Goal: Navigation & Orientation: Find specific page/section

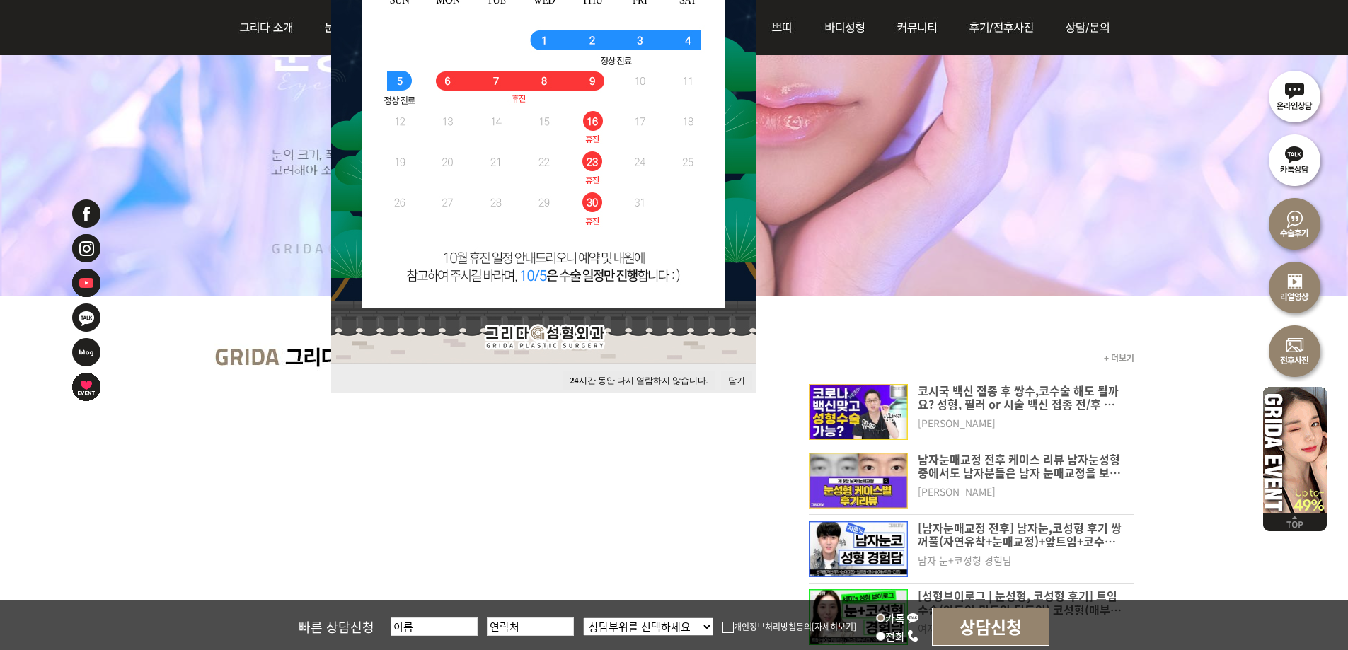
scroll to position [354, 0]
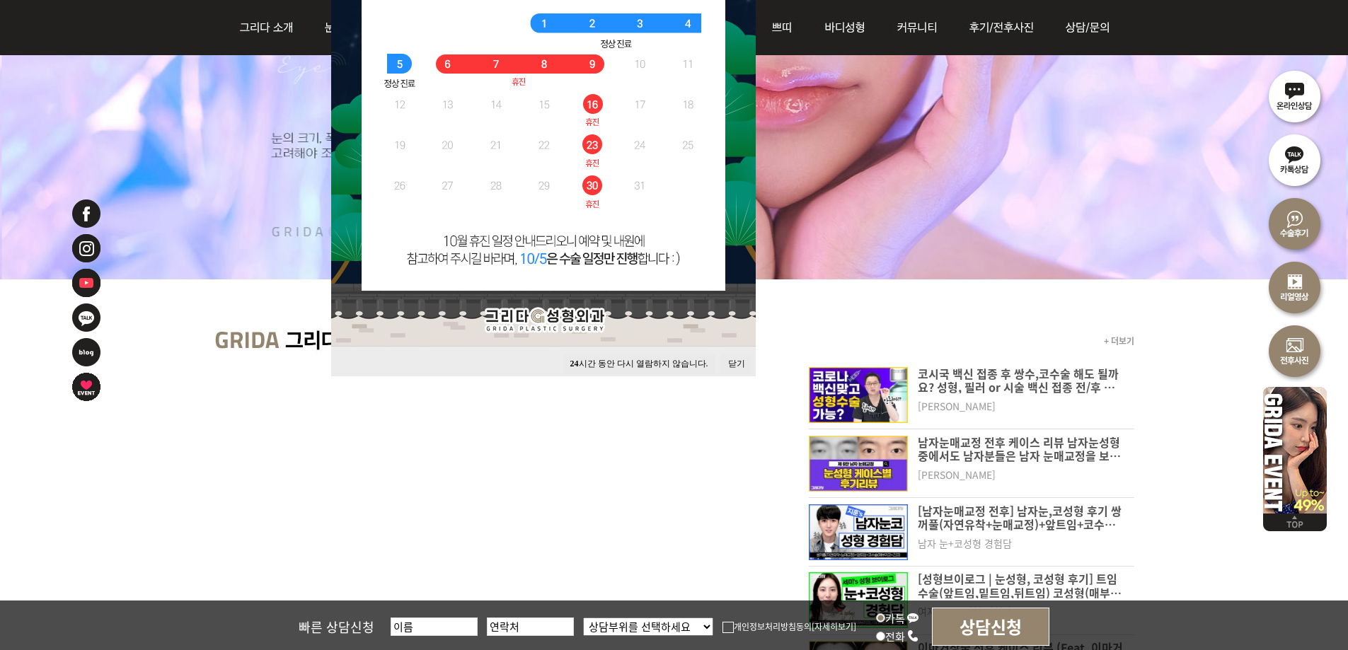
click at [735, 360] on button "닫기" at bounding box center [736, 364] width 31 height 19
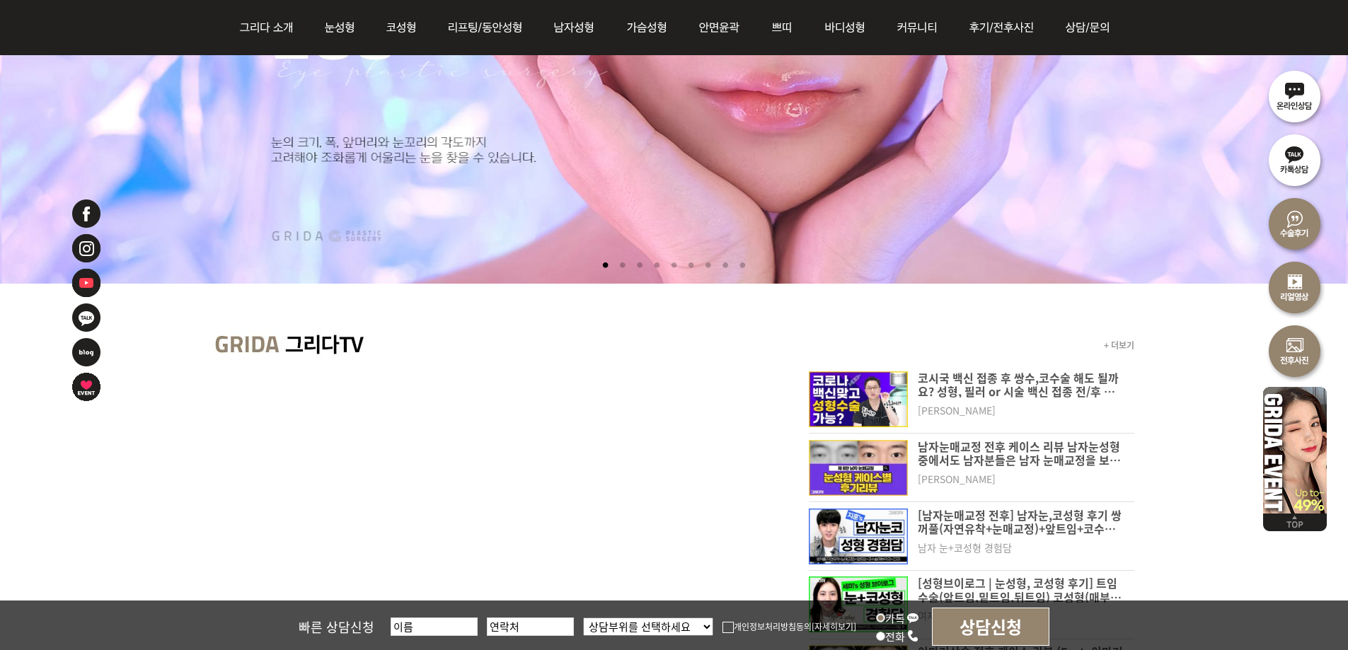
scroll to position [0, 0]
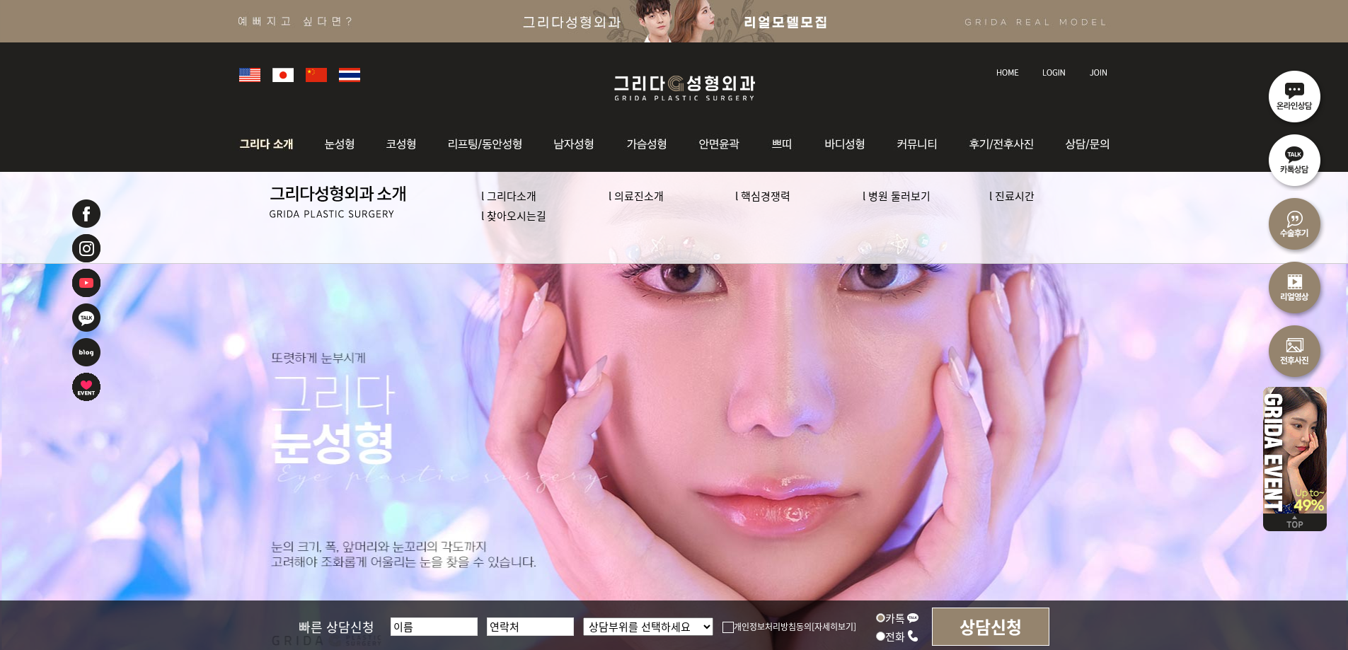
click at [266, 140] on img at bounding box center [270, 144] width 76 height 55
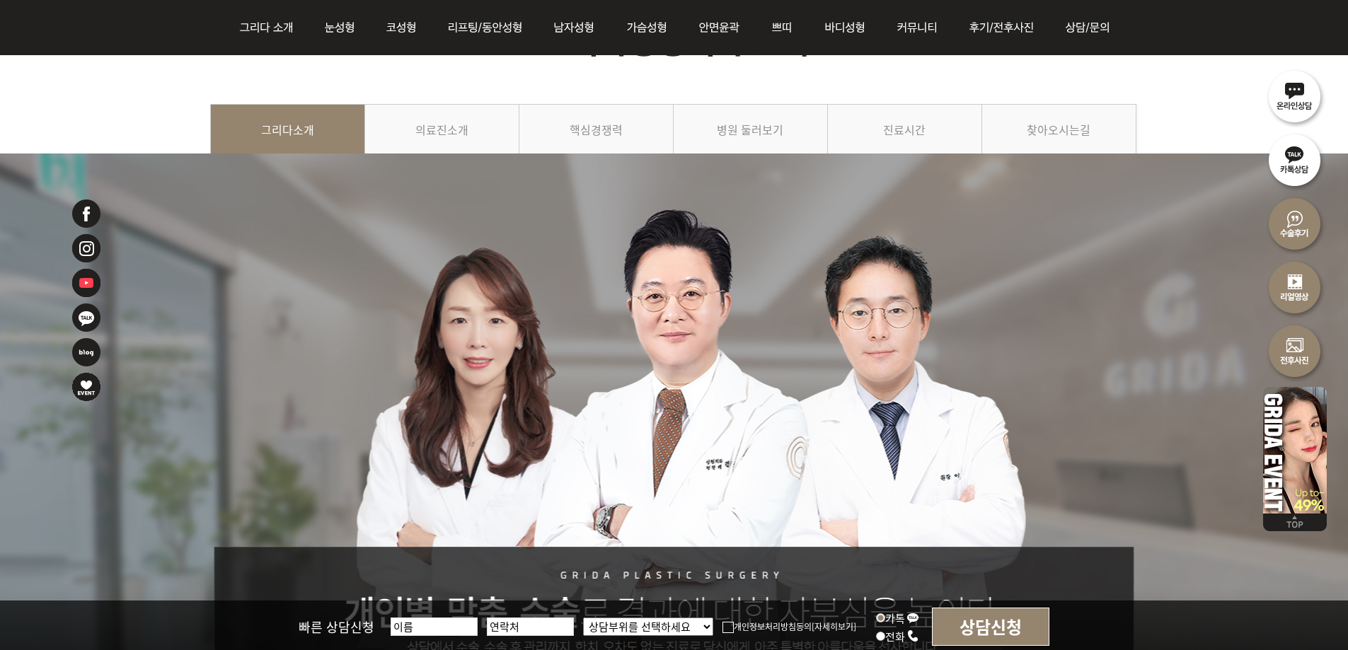
scroll to position [142, 0]
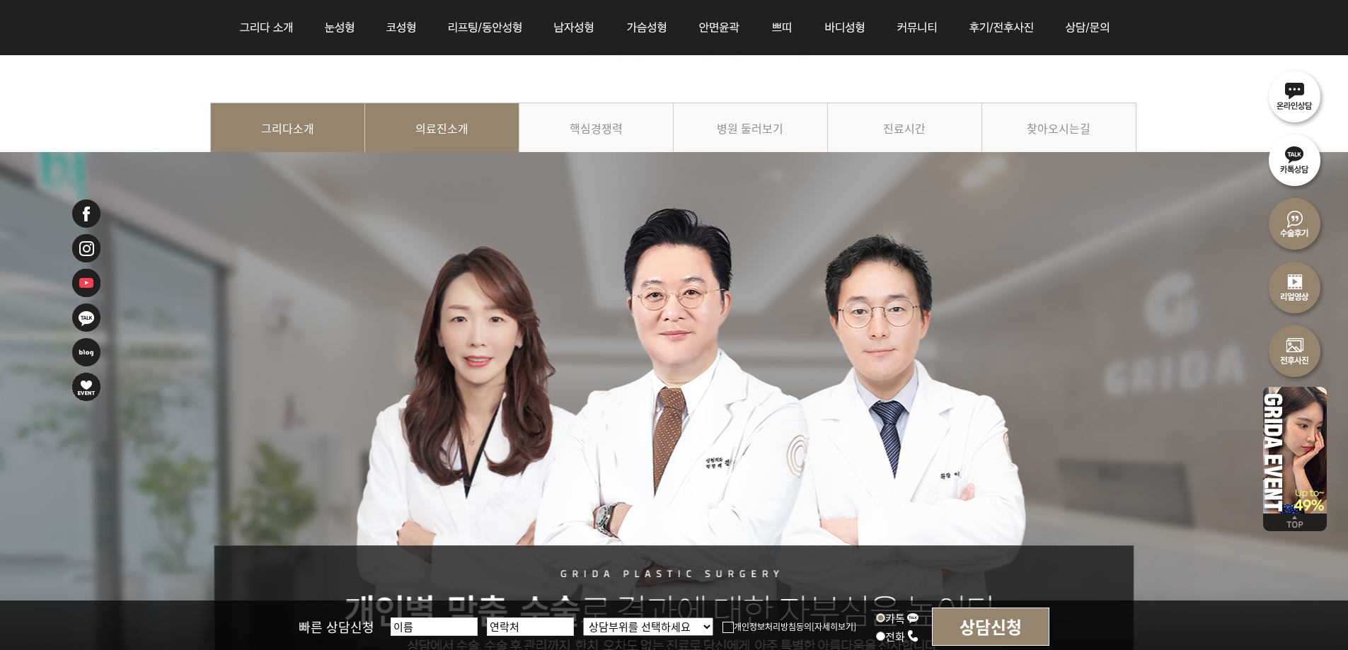
click at [449, 127] on link "의료진소개" at bounding box center [442, 135] width 154 height 64
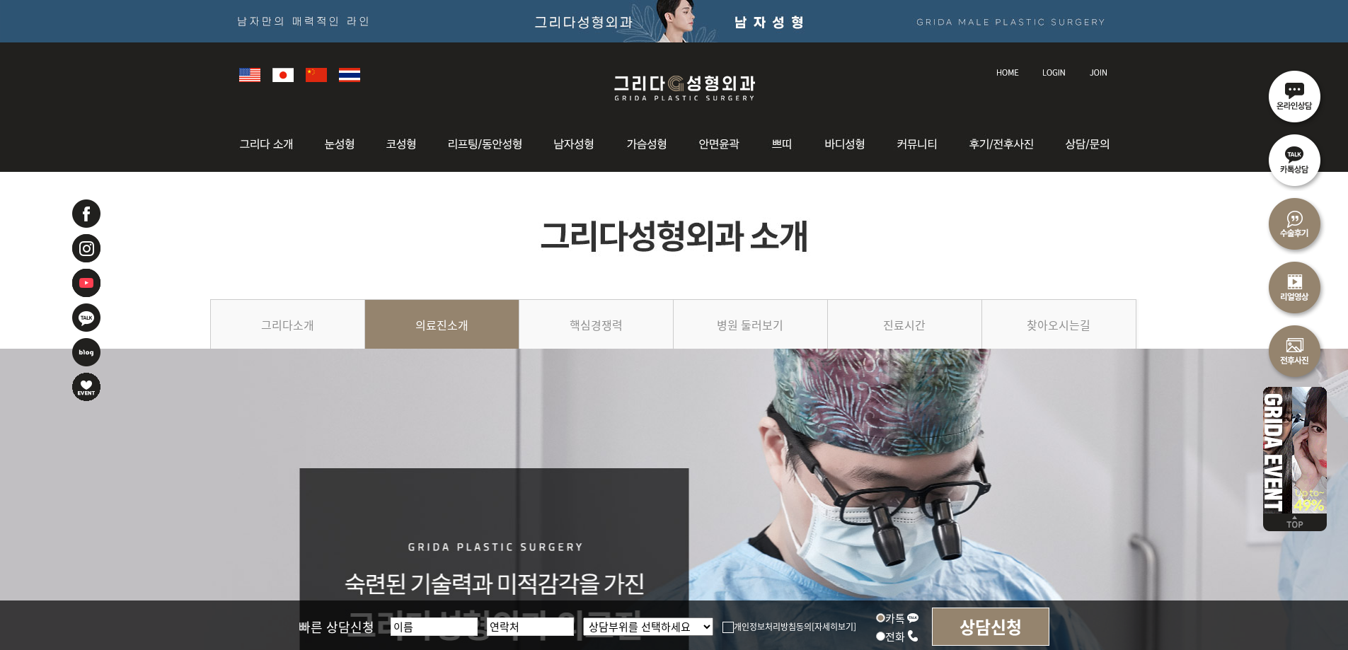
click at [280, 73] on img at bounding box center [283, 75] width 21 height 14
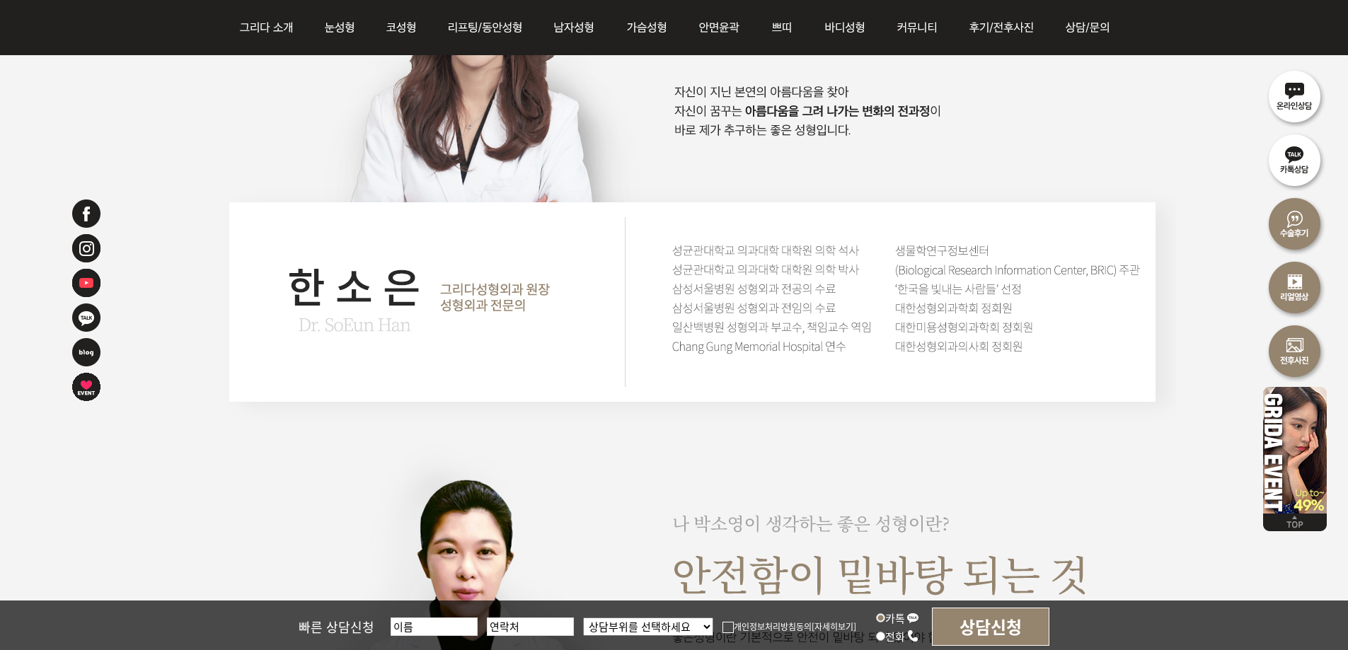
scroll to position [2477, 0]
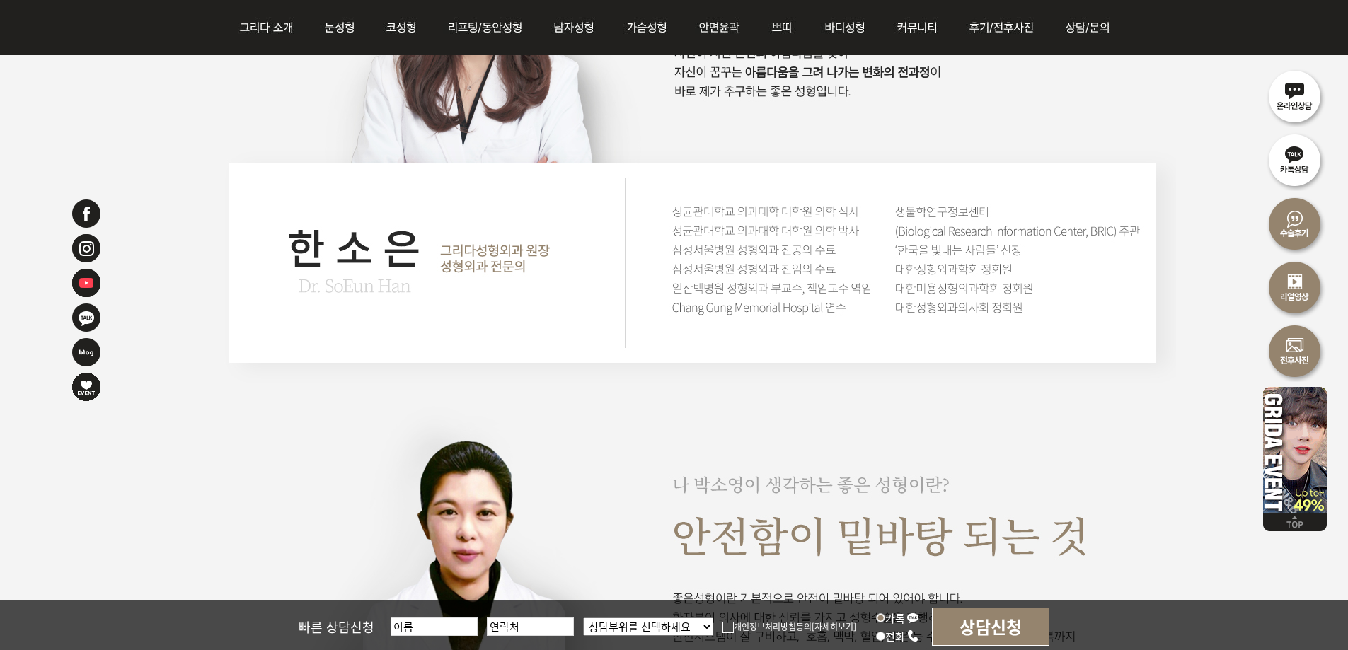
click at [682, 214] on img at bounding box center [693, 132] width 966 height 1690
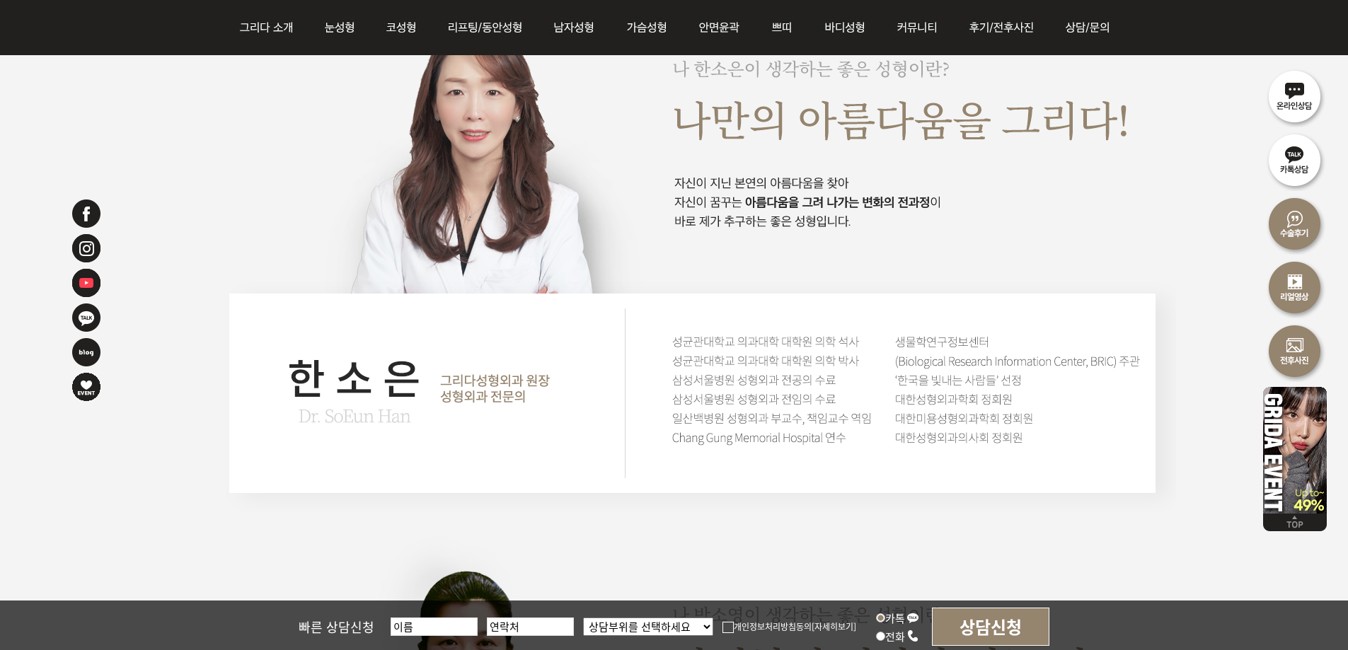
scroll to position [2344, 0]
